Goal: Task Accomplishment & Management: Use online tool/utility

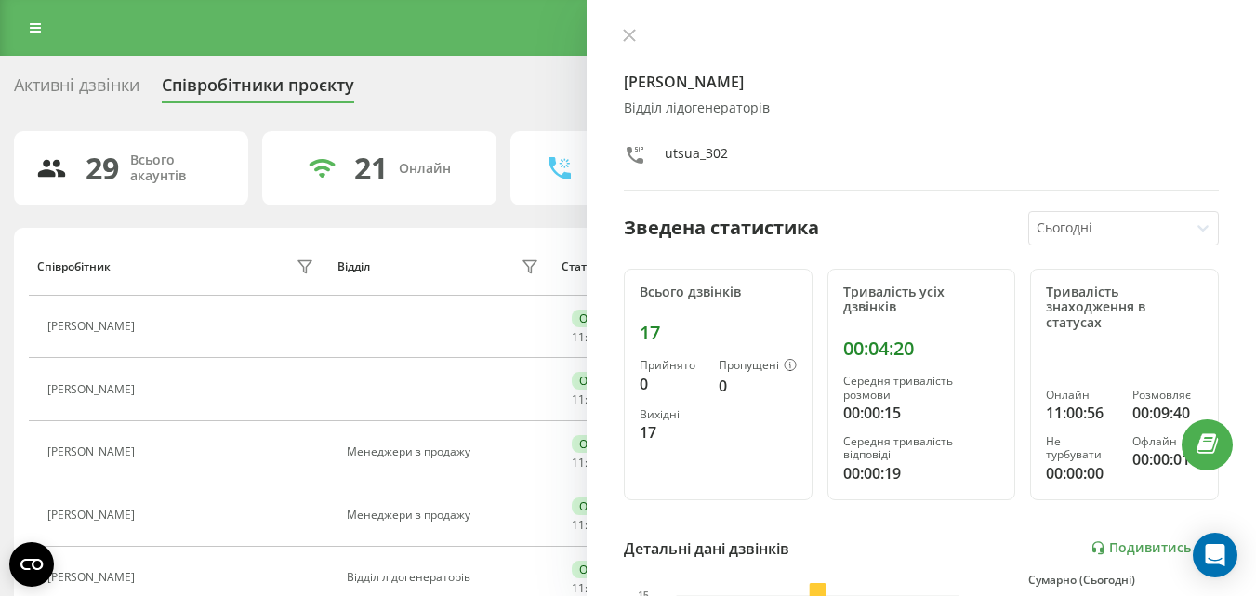
click at [469, 7] on div "[PERSON_NAME] лідогенераторів utsua_302 Зведена статистика Сьогодні Всього дзві…" at bounding box center [922, 298] width 670 height 596
click at [469, 7] on icon at bounding box center [1098, 548] width 15 height 16
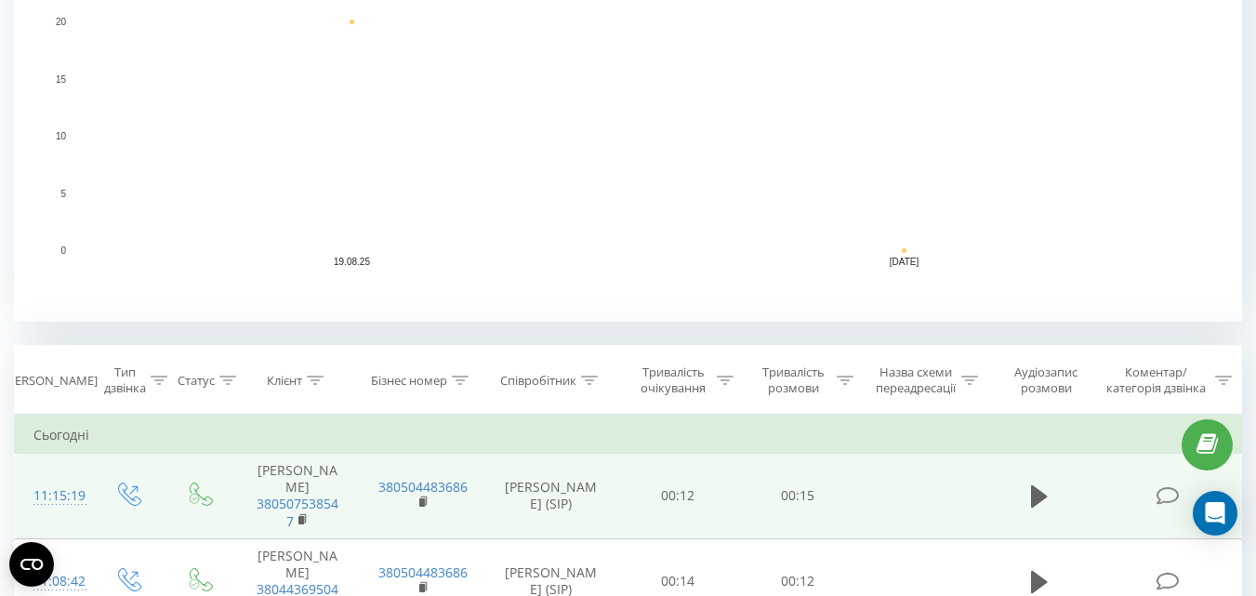
scroll to position [651, 0]
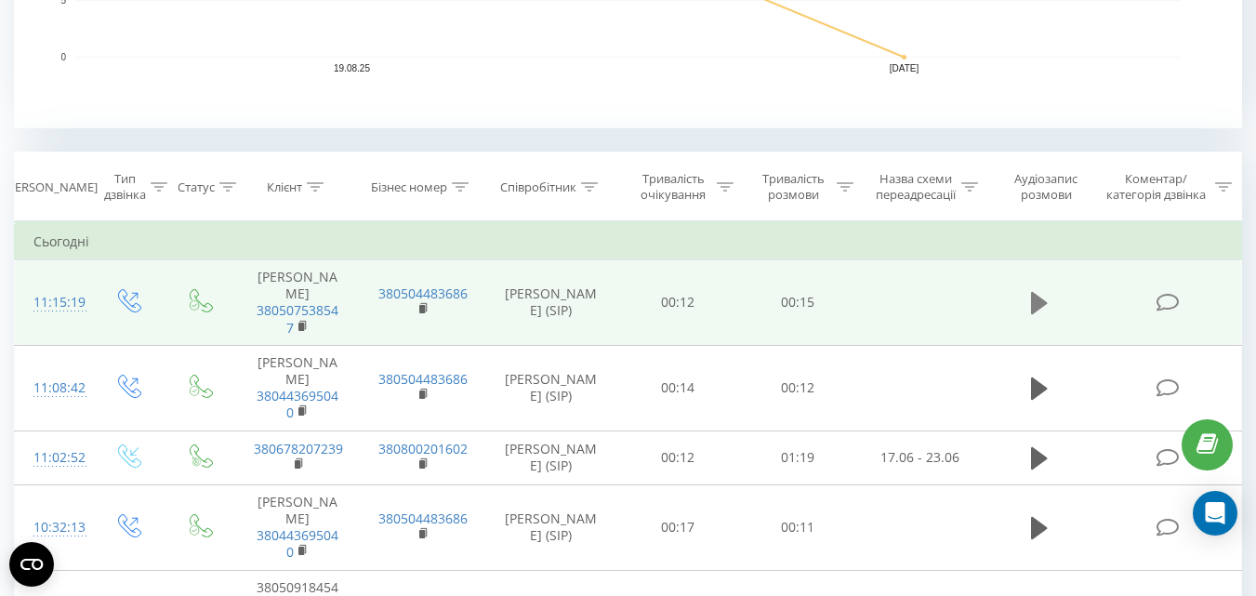
click at [1038, 296] on icon at bounding box center [1039, 303] width 17 height 22
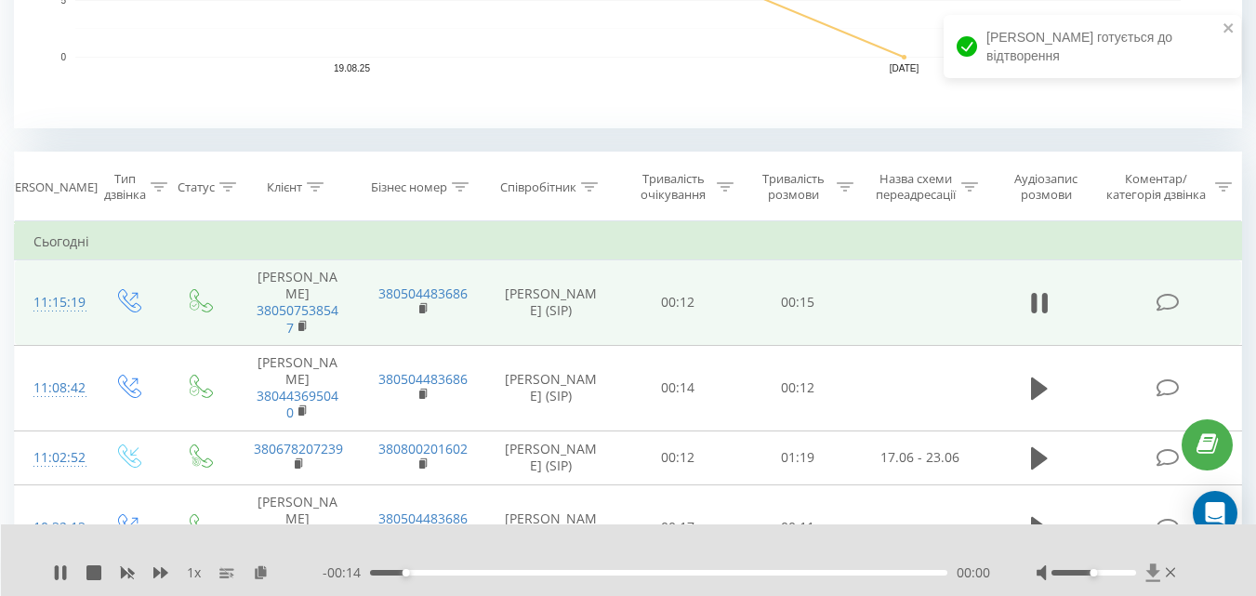
click at [1153, 572] on icon at bounding box center [1153, 573] width 14 height 18
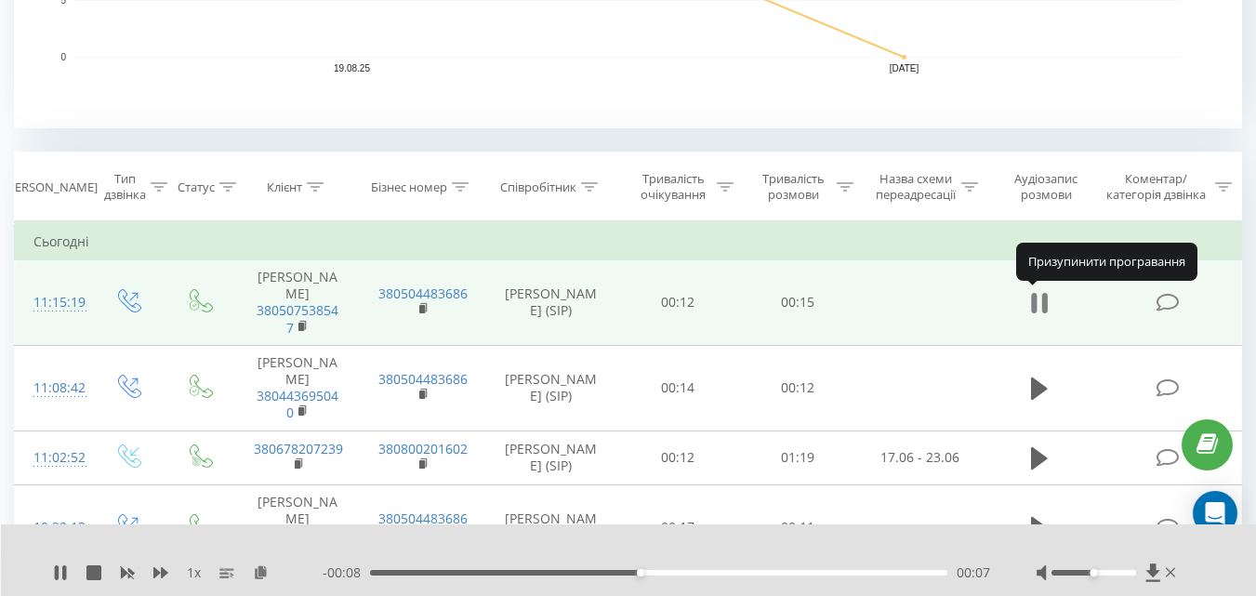
click at [1032, 302] on icon at bounding box center [1035, 303] width 6 height 20
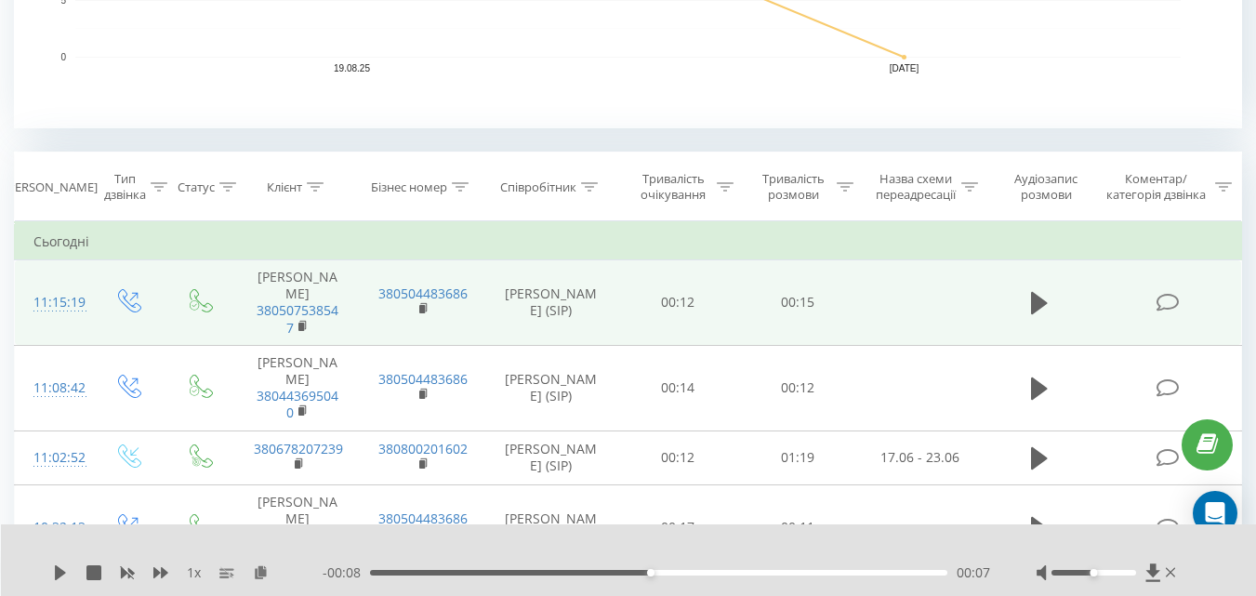
click at [1149, 572] on icon at bounding box center [1153, 573] width 14 height 18
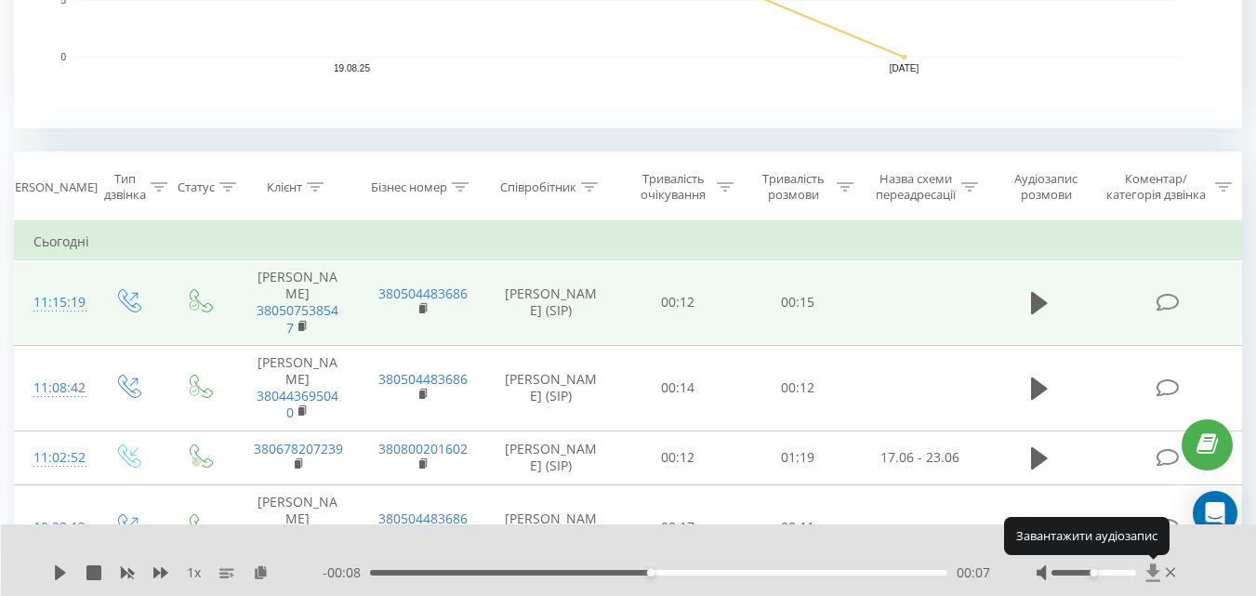
click at [1155, 571] on icon at bounding box center [1153, 573] width 14 height 18
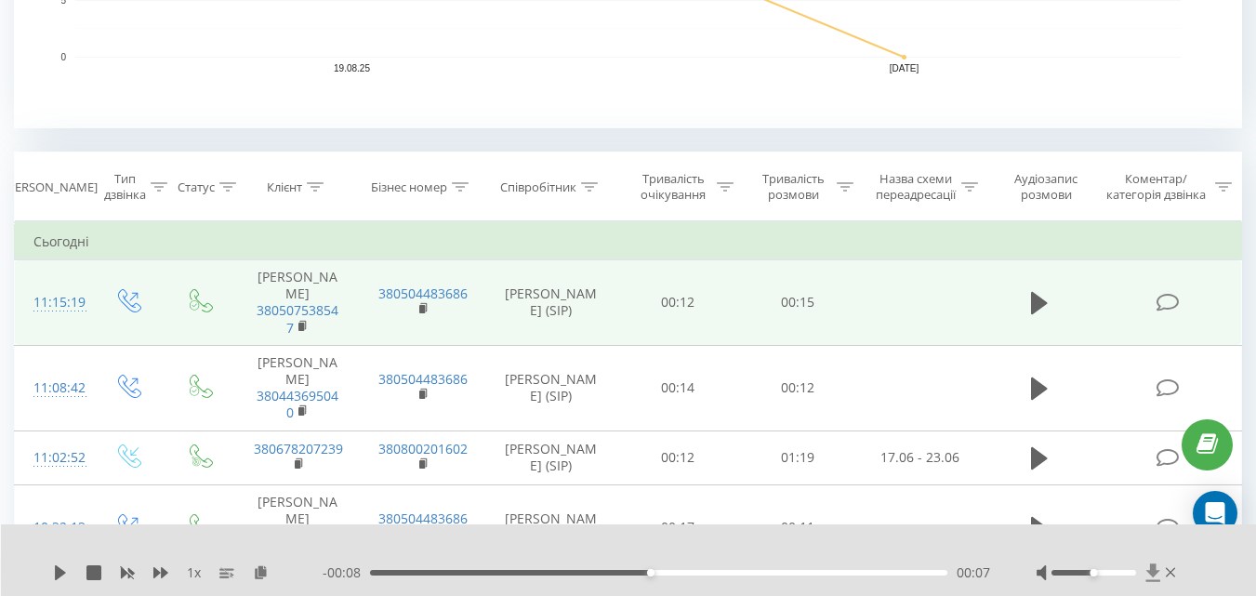
click at [1149, 575] on icon at bounding box center [1154, 573] width 16 height 19
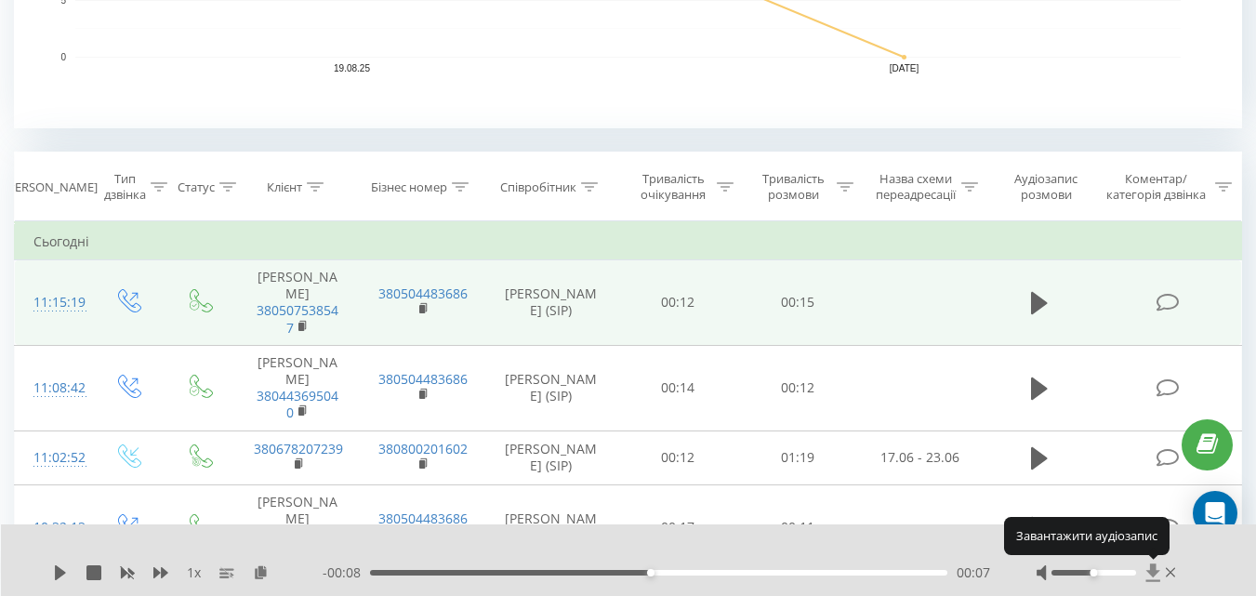
click at [1153, 570] on icon at bounding box center [1153, 573] width 14 height 18
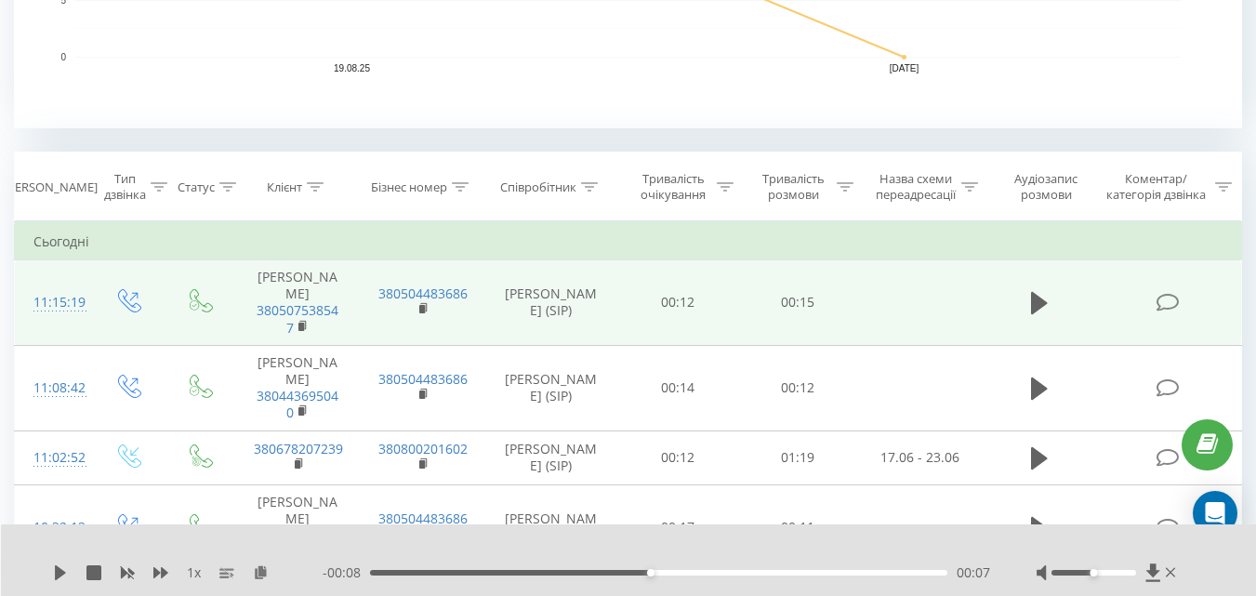
click at [1148, 572] on icon at bounding box center [1153, 573] width 14 height 18
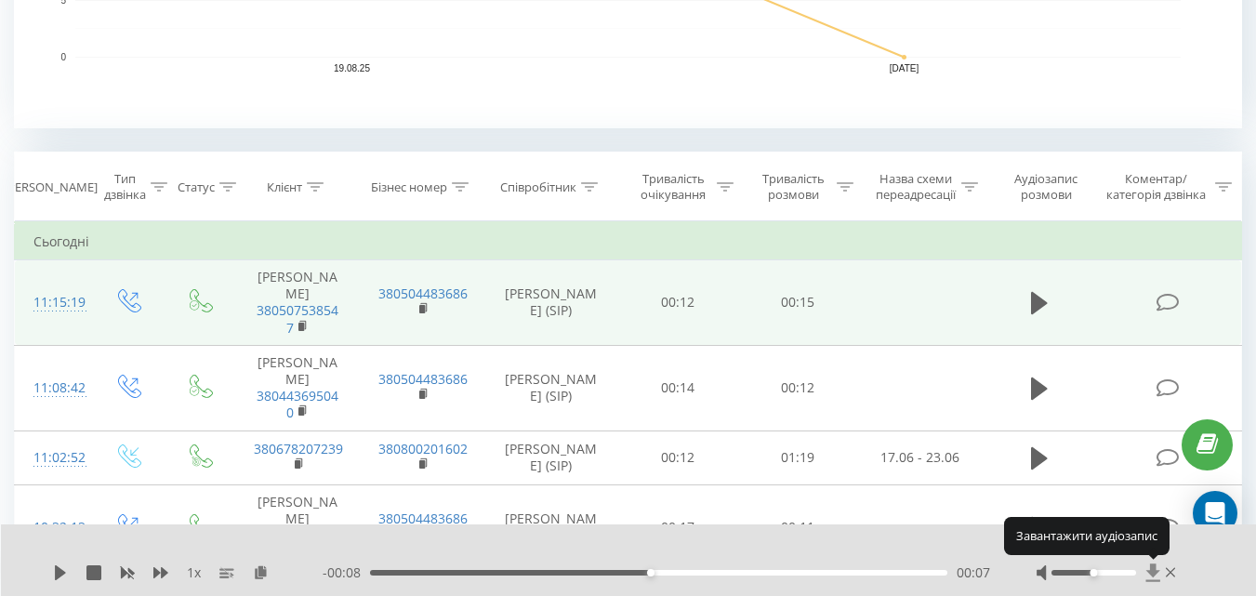
click at [1148, 572] on icon at bounding box center [1153, 573] width 14 height 18
